Goal: Information Seeking & Learning: Learn about a topic

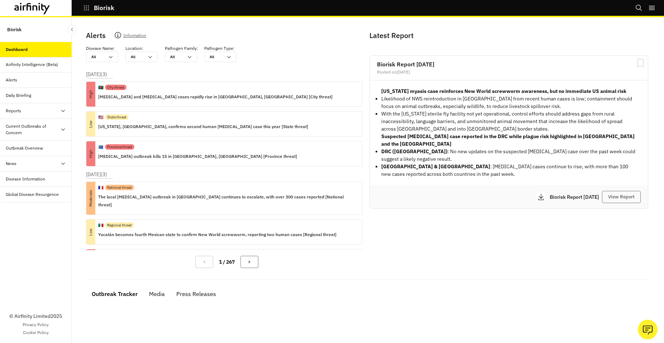
click at [32, 182] on div "Disease Information" at bounding box center [36, 178] width 72 height 15
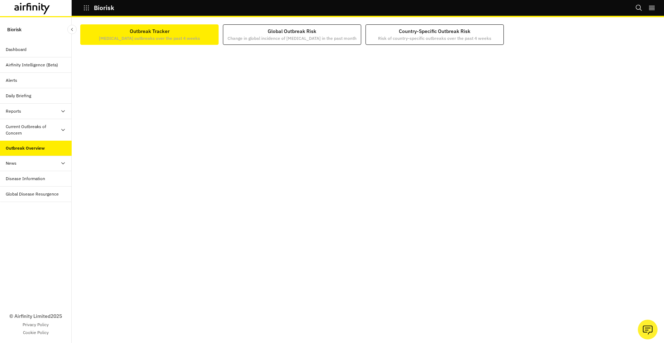
click at [83, 8] on icon "button" at bounding box center [86, 8] width 6 height 6
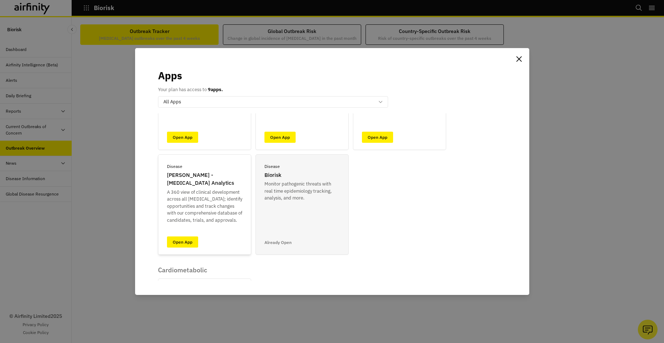
scroll to position [304, 0]
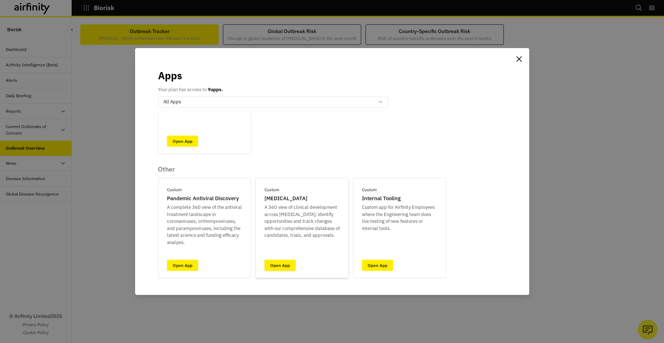
click at [288, 263] on link "Open App" at bounding box center [280, 265] width 31 height 11
